Goal: Ask a question

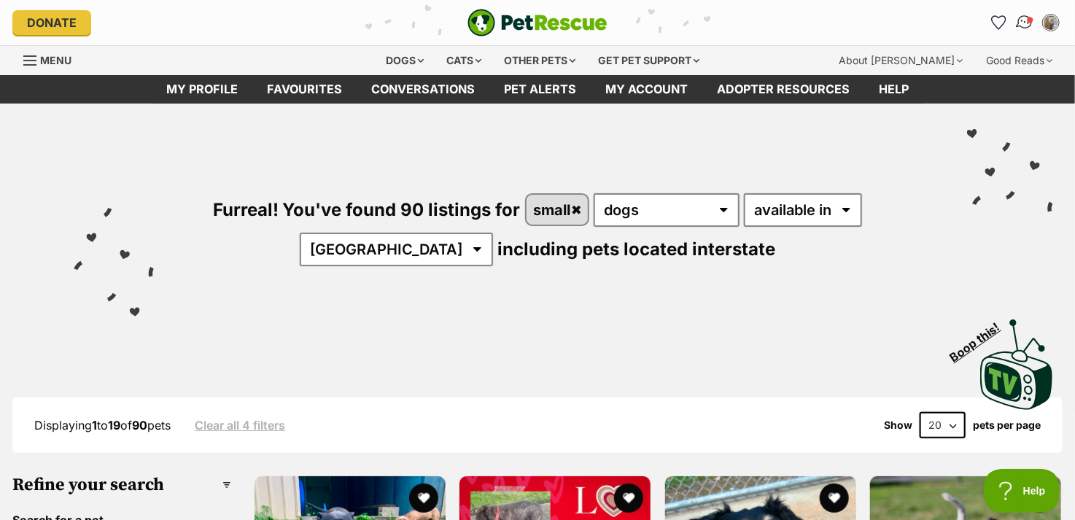
click at [1022, 18] on img "Conversations" at bounding box center [1025, 22] width 20 height 19
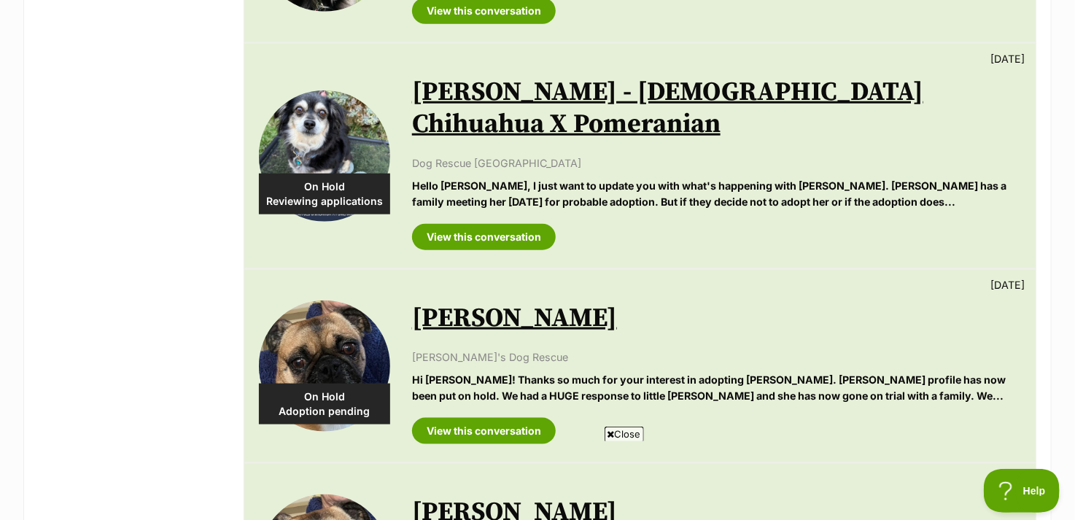
scroll to position [365, 0]
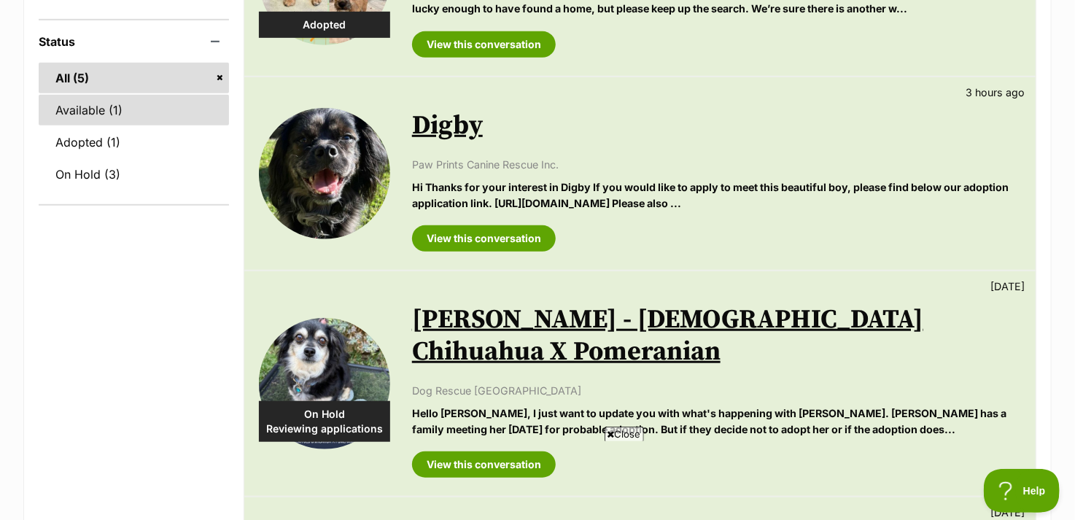
click at [133, 95] on link "Available (1)" at bounding box center [134, 110] width 190 height 31
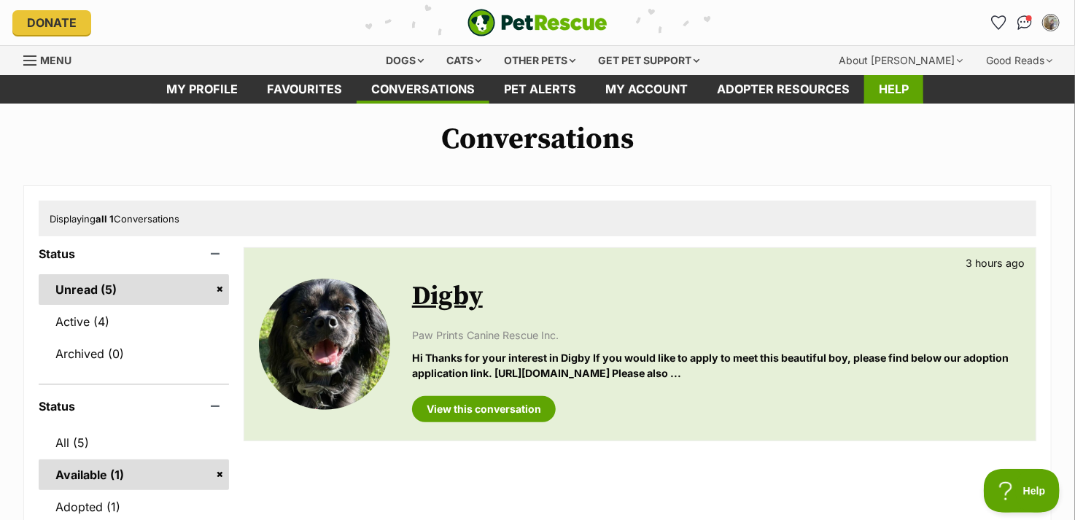
click at [872, 90] on link "Help" at bounding box center [893, 89] width 59 height 28
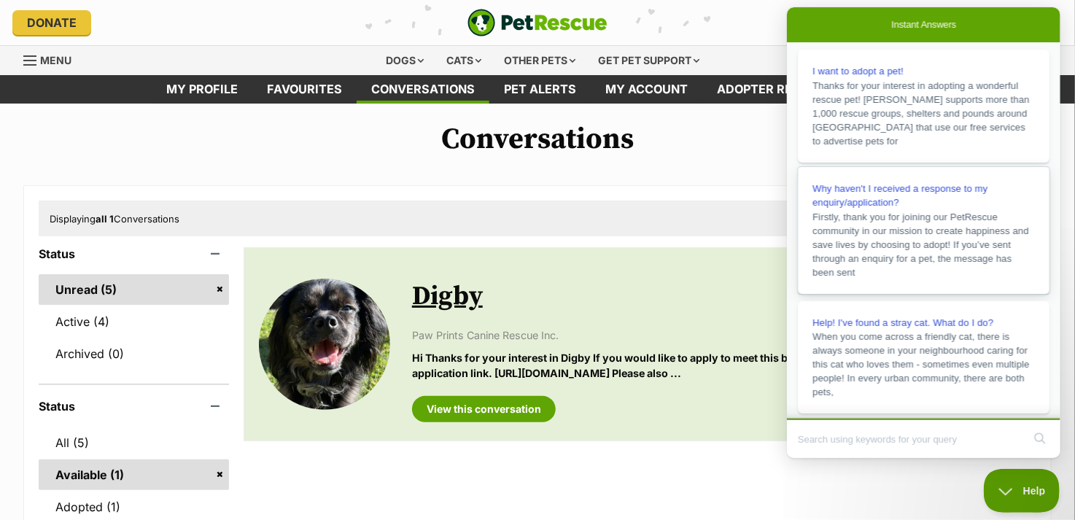
click at [841, 199] on div "Why haven't I received a response to my enquiry/application?" at bounding box center [923, 196] width 222 height 28
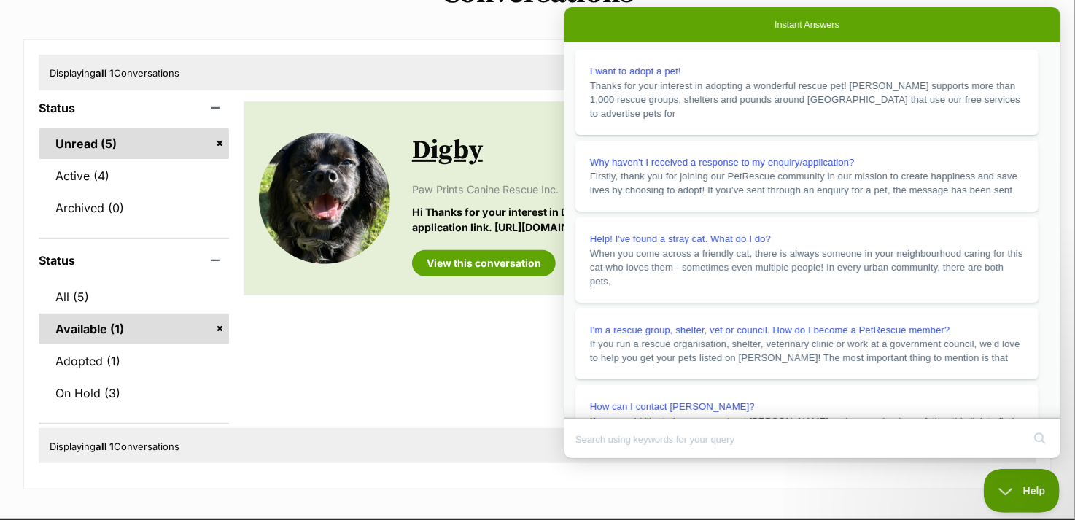
scroll to position [268, 0]
click at [500, 378] on div "Available Digby 3 hours ago Paw Prints Canine Rescue Inc. Hi Thanks for your in…" at bounding box center [640, 259] width 793 height 316
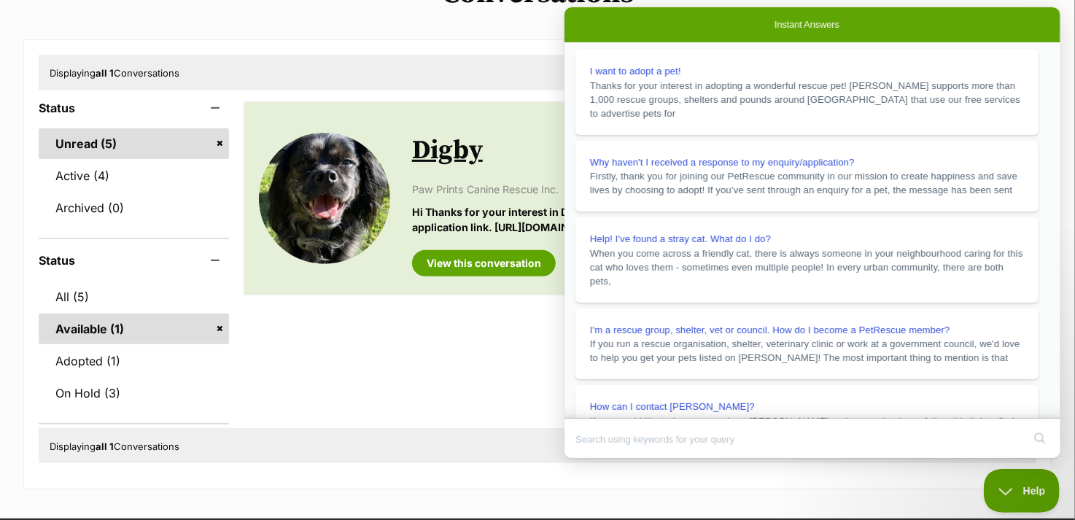
scroll to position [0, 0]
click at [591, 459] on button "Close" at bounding box center [577, 468] width 26 height 19
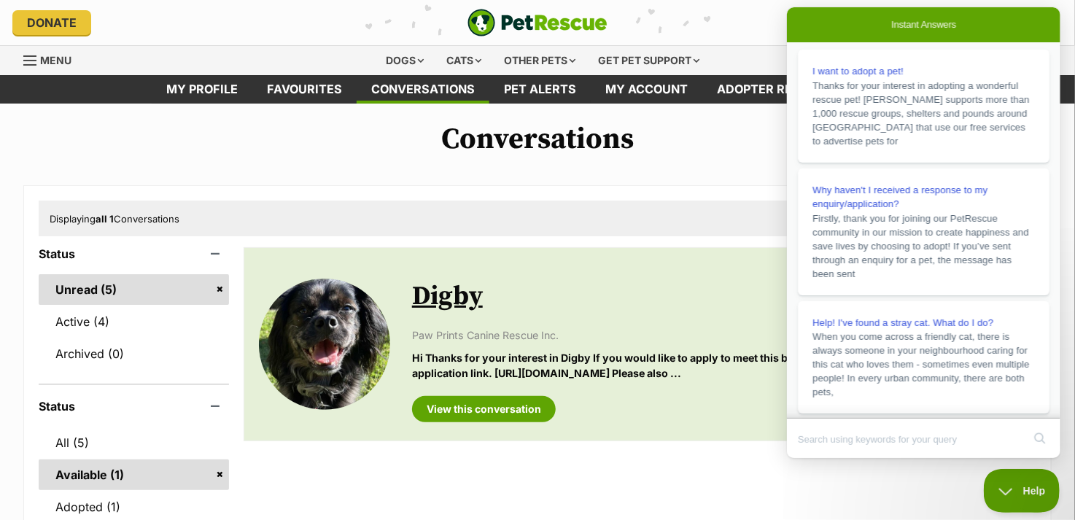
click at [709, 158] on div "Conversations Displaying all 1 Conversations Status Unread (5) Active (4) Archi…" at bounding box center [537, 379] width 1075 height 513
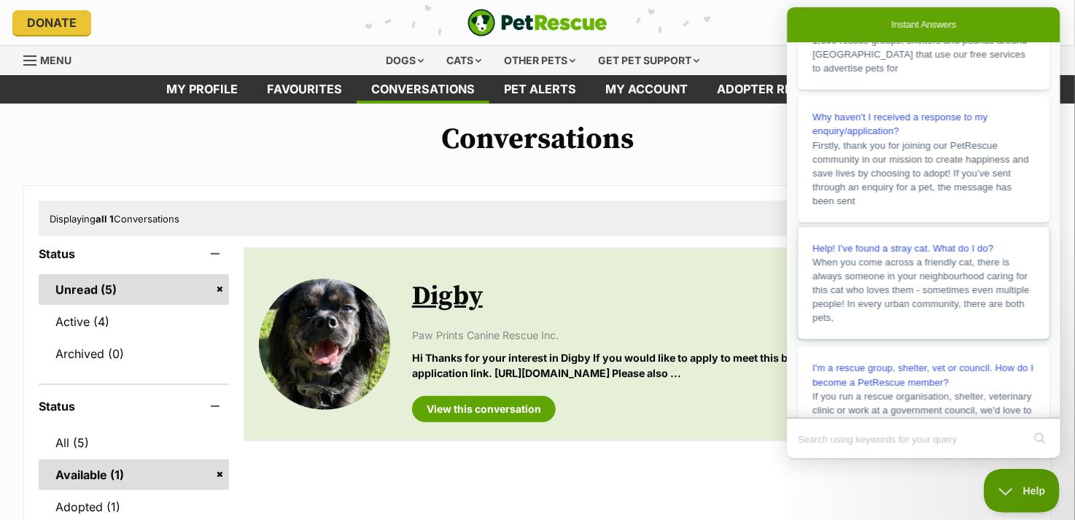
scroll to position [261, 0]
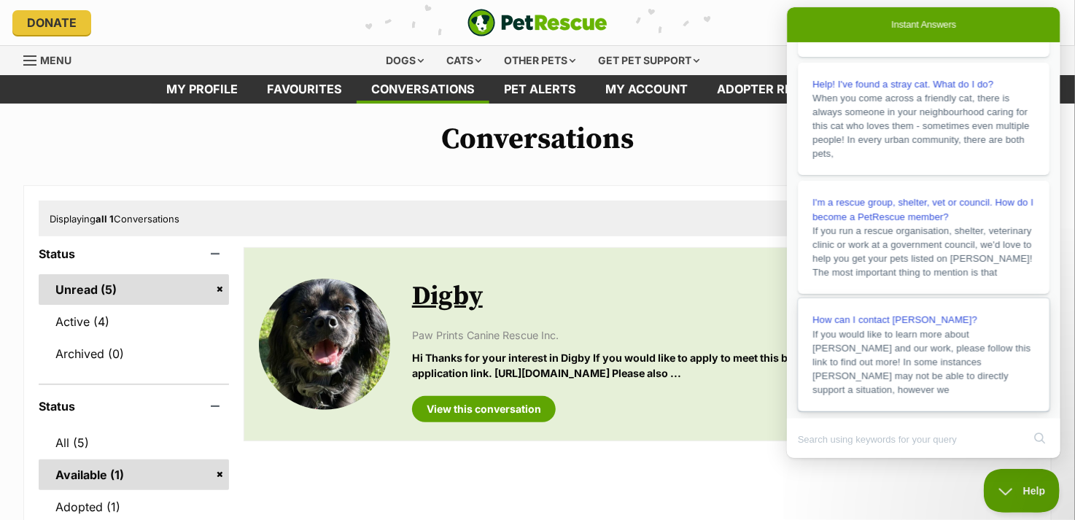
click at [896, 325] on span "How can I contact PetRescue?" at bounding box center [894, 319] width 165 height 11
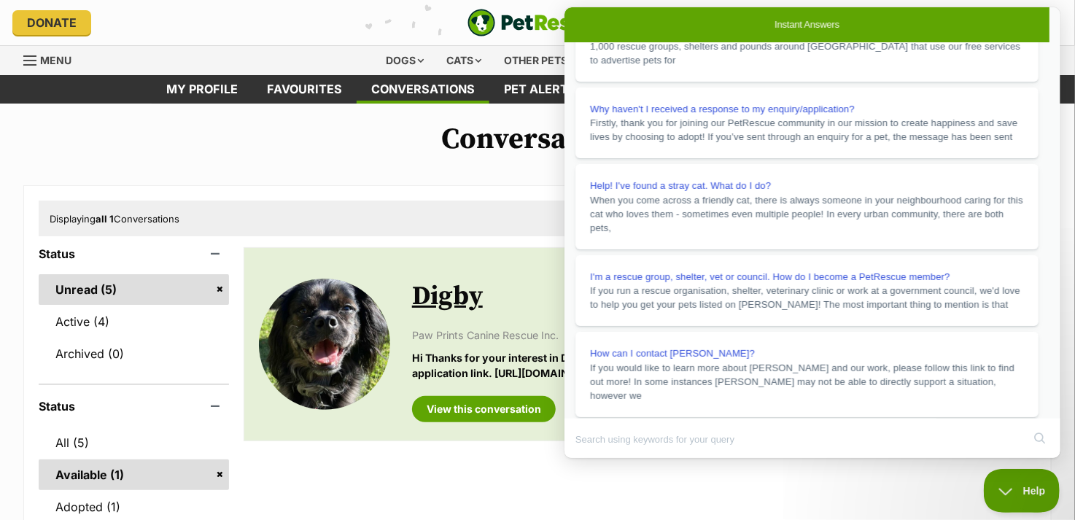
scroll to position [583, 0]
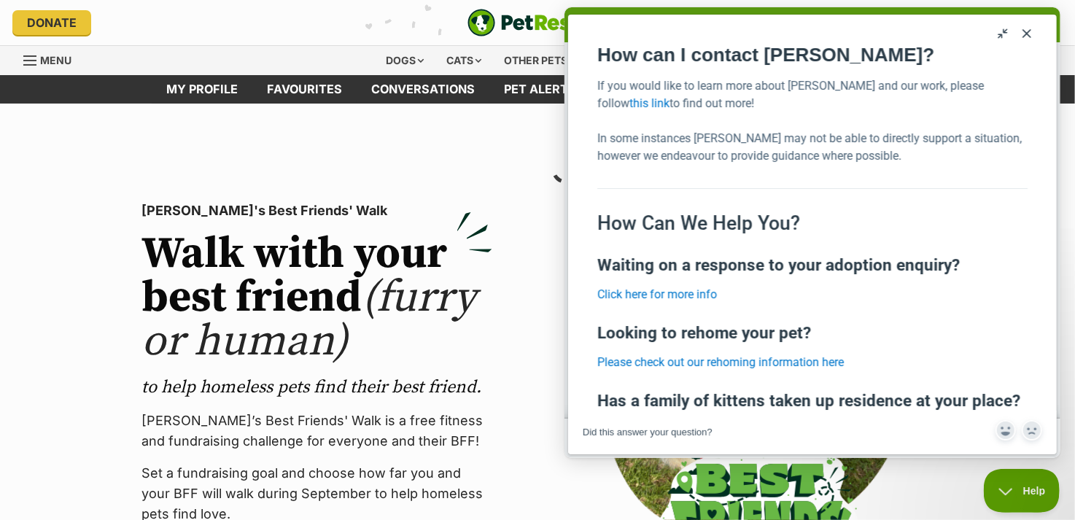
click at [58, 57] on span "Menu" at bounding box center [55, 60] width 31 height 12
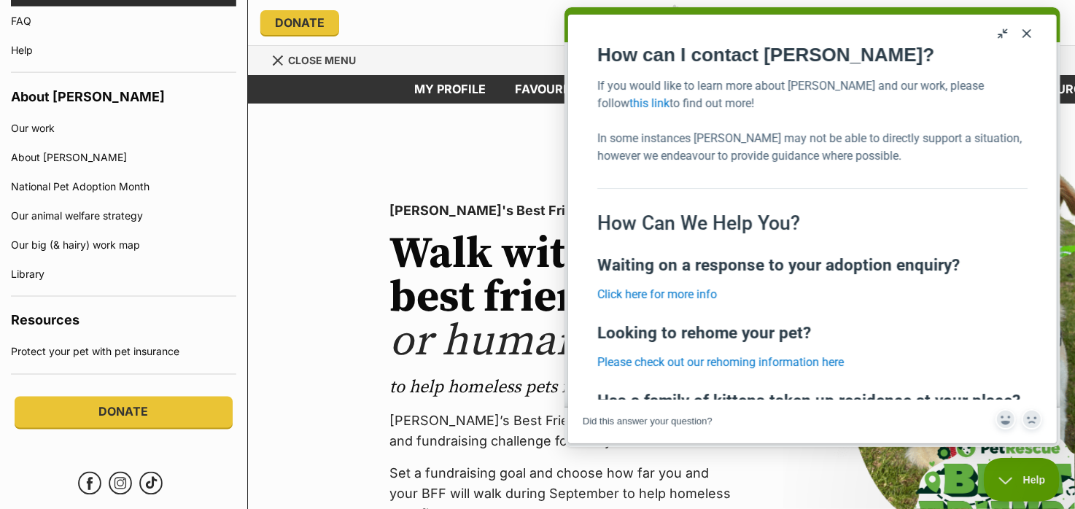
scroll to position [1021, 0]
